Goal: Transaction & Acquisition: Obtain resource

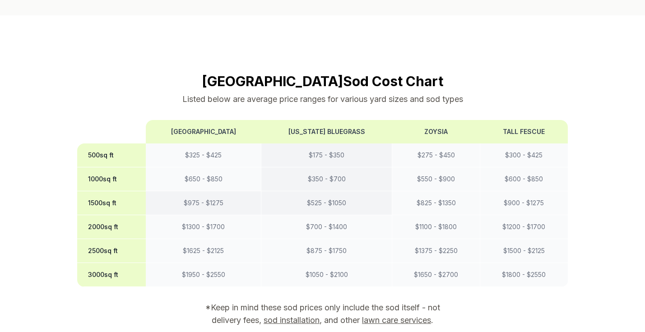
scroll to position [741, 0]
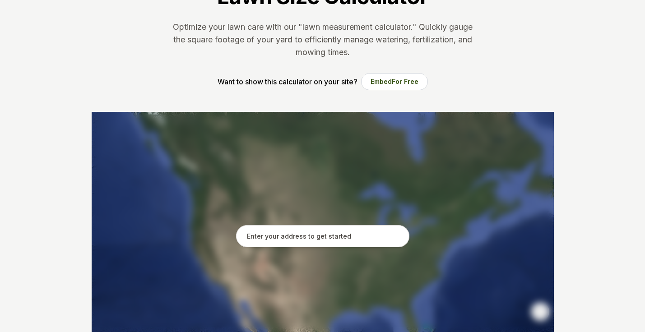
scroll to position [99, 0]
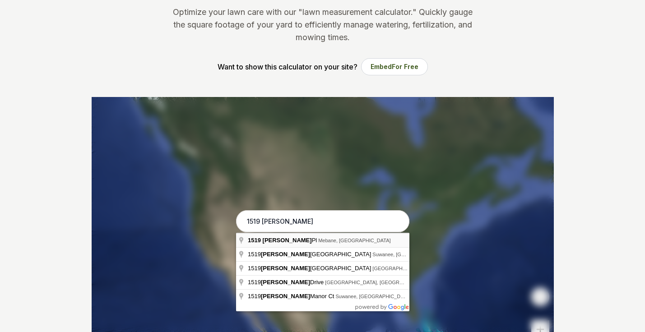
type input "[STREET_ADDRESS][PERSON_NAME][PERSON_NAME]"
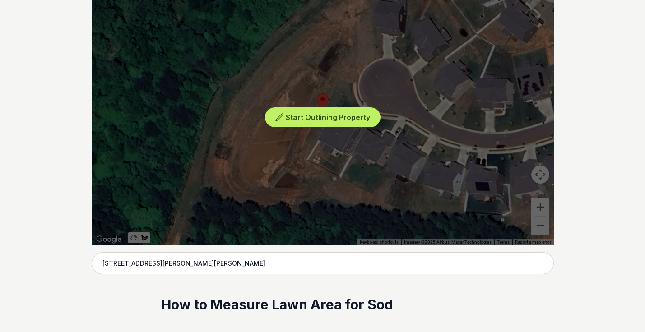
scroll to position [270, 0]
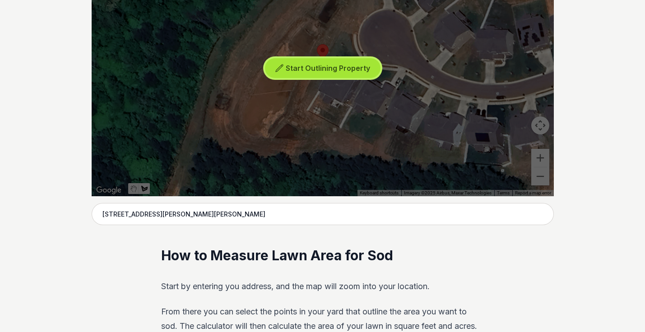
click at [356, 69] on span "Start Outlining Property" at bounding box center [328, 68] width 84 height 9
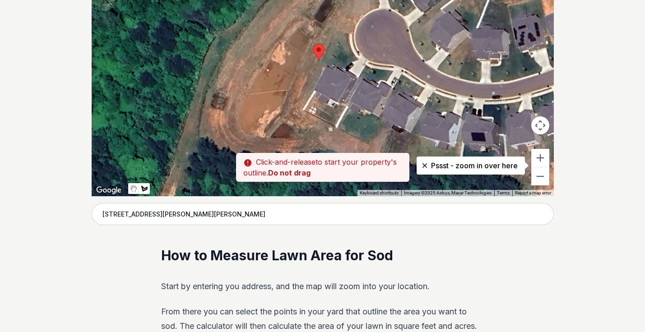
drag, startPoint x: 318, startPoint y: 91, endPoint x: 313, endPoint y: 92, distance: 5.0
click at [313, 92] on div at bounding box center [323, 61] width 462 height 271
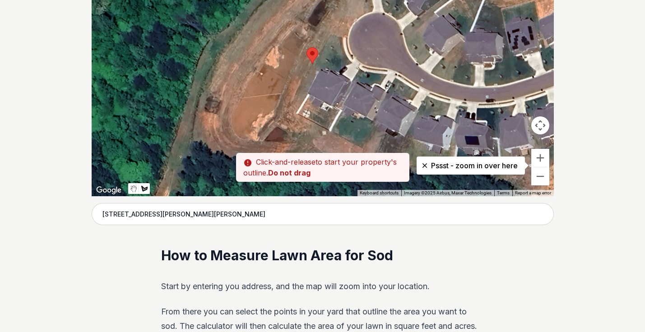
drag, startPoint x: 314, startPoint y: 92, endPoint x: 307, endPoint y: 96, distance: 8.1
click at [307, 96] on div at bounding box center [323, 61] width 462 height 271
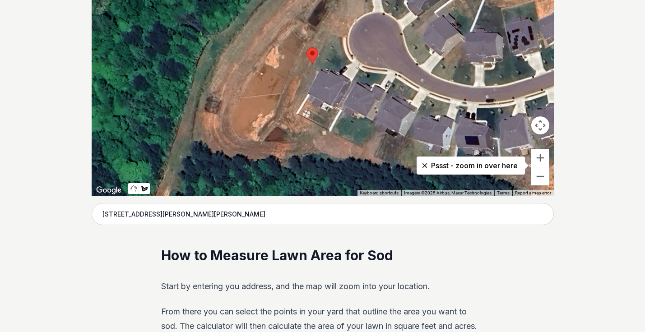
click at [308, 95] on div at bounding box center [323, 61] width 462 height 271
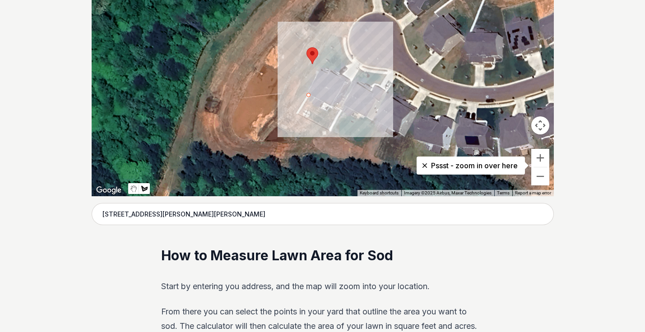
click at [298, 113] on div at bounding box center [323, 61] width 462 height 271
click at [329, 130] on div at bounding box center [323, 61] width 462 height 271
click at [338, 111] on div at bounding box center [323, 61] width 462 height 271
click at [308, 95] on div at bounding box center [323, 61] width 462 height 271
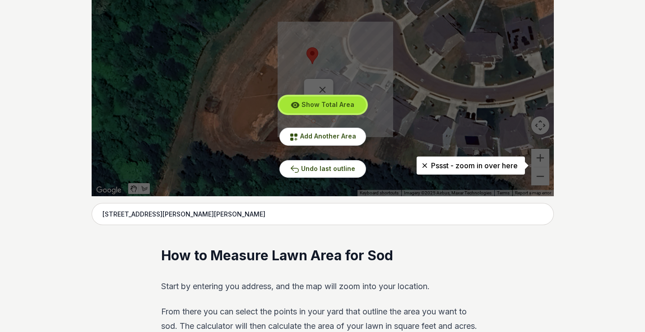
click at [351, 105] on span "Show Total Area" at bounding box center [327, 105] width 53 height 8
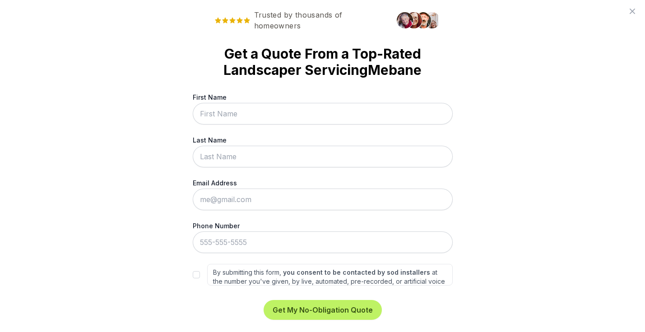
scroll to position [0, 0]
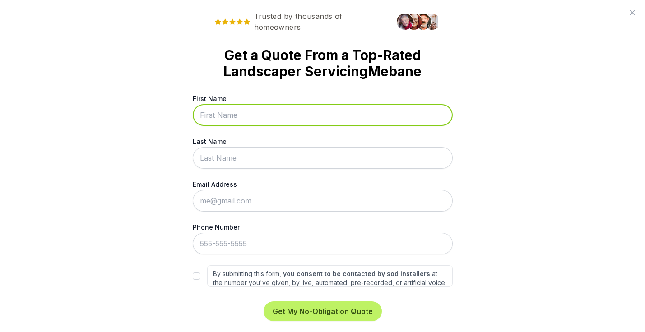
click at [289, 118] on input "First Name" at bounding box center [323, 115] width 260 height 22
type input "[PERSON_NAME]"
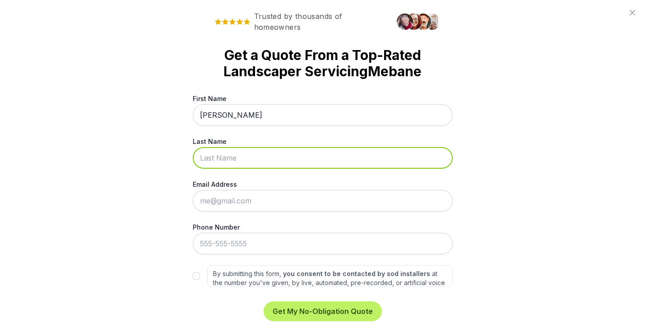
click at [269, 157] on input "Last Name" at bounding box center [323, 158] width 260 height 22
type input "[PERSON_NAME]"
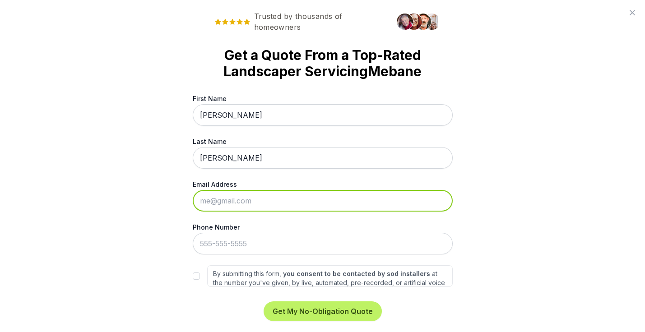
click at [258, 198] on input "Email Address" at bounding box center [323, 201] width 260 height 22
type input "[EMAIL_ADDRESS][DOMAIN_NAME]"
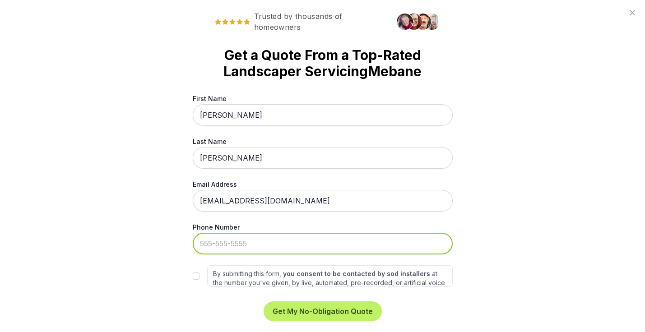
click at [257, 244] on input "Phone Number" at bounding box center [323, 244] width 260 height 22
type input "[PHONE_NUMBER]"
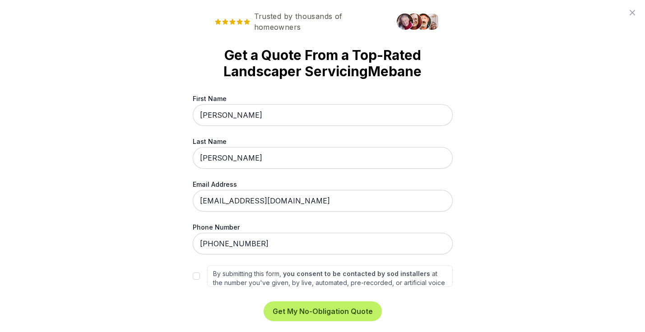
click at [553, 243] on div "Trusted by thousands of homeowners Get a Quote From a Top-Rated Landscaper Serv…" at bounding box center [322, 166] width 645 height 332
click at [198, 277] on input "By submitting this form, you consent to be contacted by sod installers at the n…" at bounding box center [196, 275] width 7 height 7
checkbox input "true"
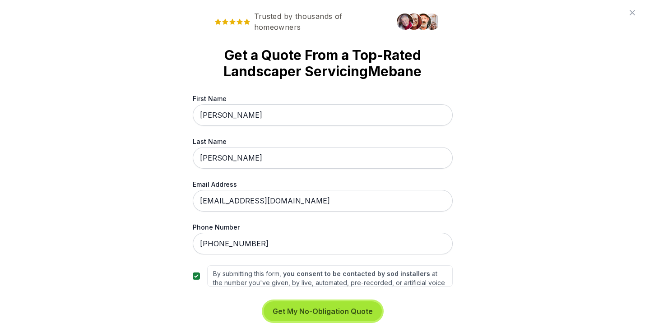
click at [298, 318] on button "Get My No-Obligation Quote" at bounding box center [322, 311] width 118 height 20
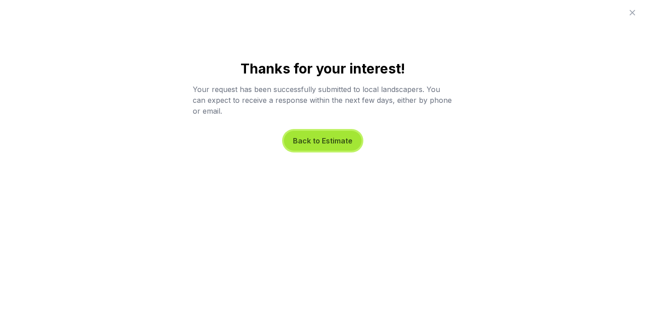
click at [336, 146] on button "Back to Estimate" at bounding box center [323, 141] width 78 height 20
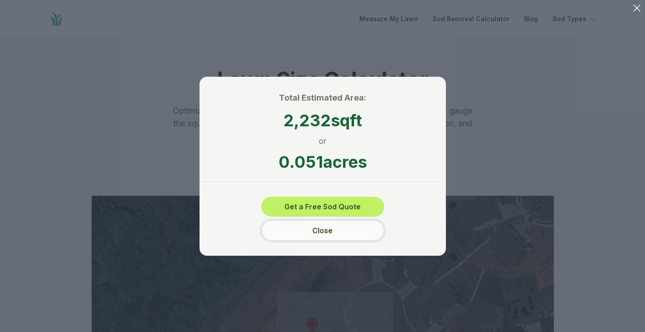
click at [368, 239] on button "Close" at bounding box center [322, 230] width 123 height 21
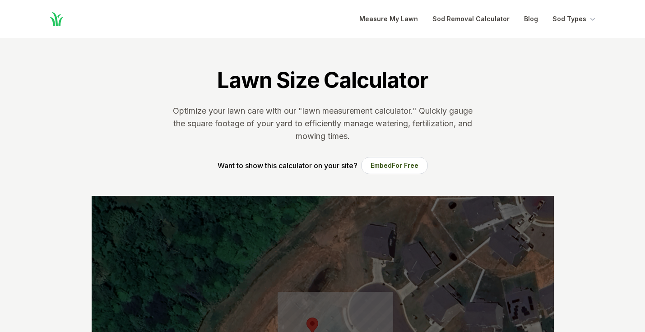
scroll to position [741, 0]
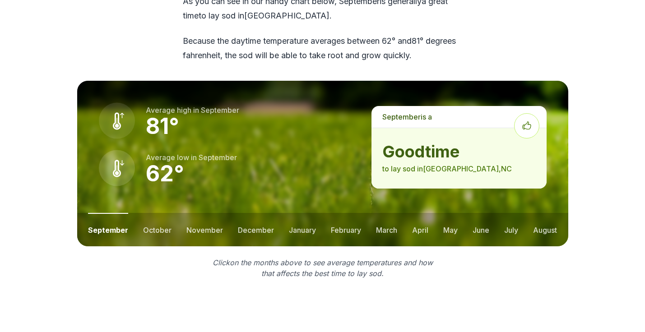
scroll to position [1233, 0]
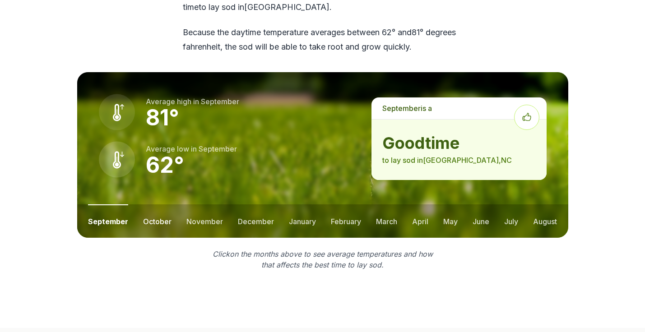
click at [168, 204] on button "october" at bounding box center [157, 220] width 28 height 33
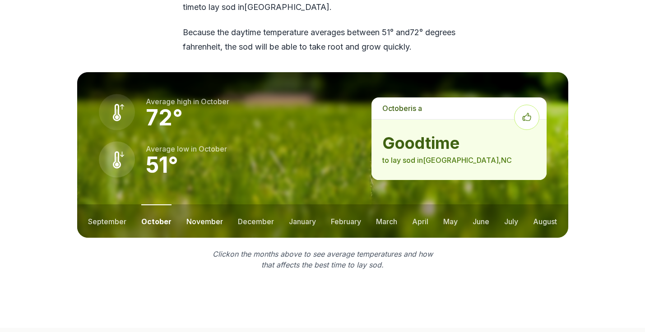
click at [192, 204] on button "november" at bounding box center [204, 220] width 37 height 33
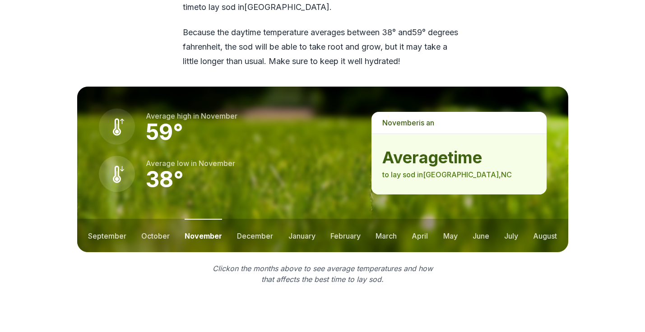
click at [138, 219] on ul "september october november december january february march april may june july …" at bounding box center [322, 235] width 491 height 33
click at [145, 219] on button "october" at bounding box center [155, 235] width 28 height 33
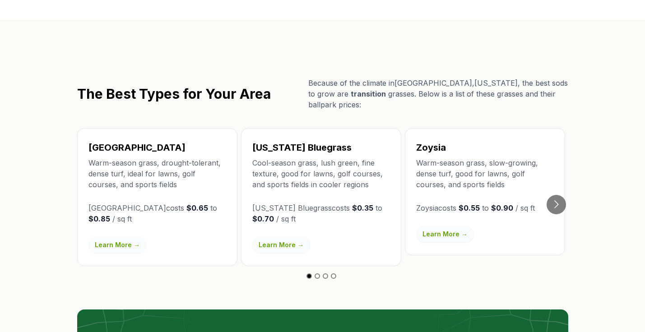
scroll to position [1545, 0]
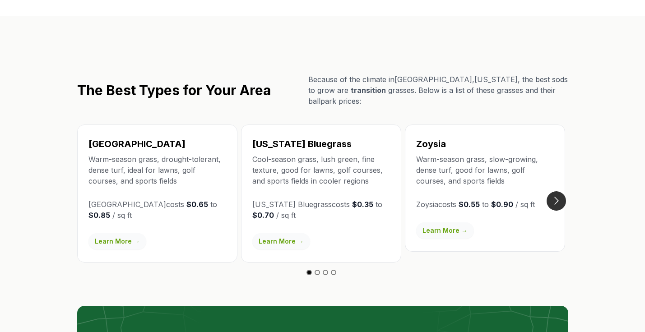
click at [558, 191] on button "Go to next slide" at bounding box center [555, 200] width 19 height 19
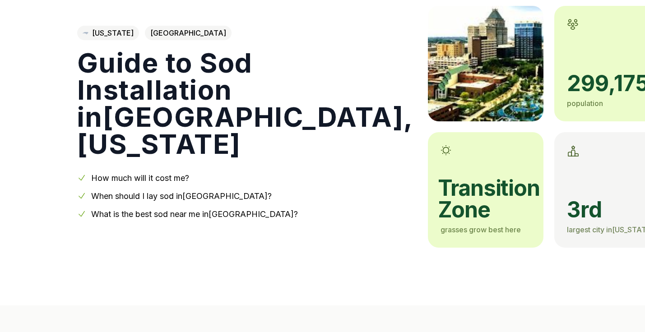
scroll to position [0, 0]
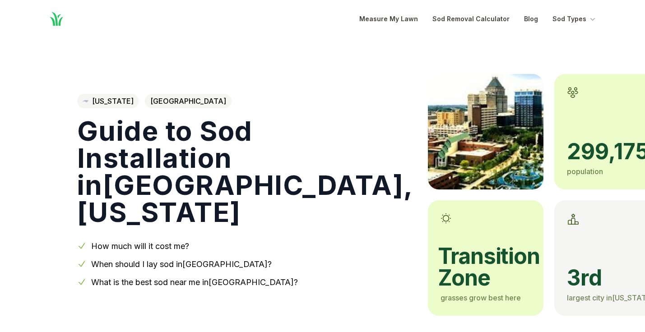
click at [56, 25] on icon "Global" at bounding box center [57, 19] width 14 height 14
